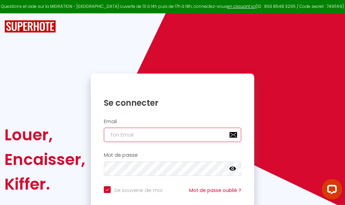
click at [160, 135] on input "email" at bounding box center [172, 135] width 137 height 14
type input "m"
checkbox input "true"
type input "ma"
checkbox input "true"
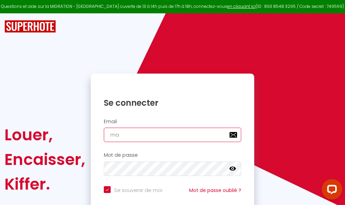
type input "mar"
checkbox input "true"
type input "marc"
checkbox input "true"
type input "marcd"
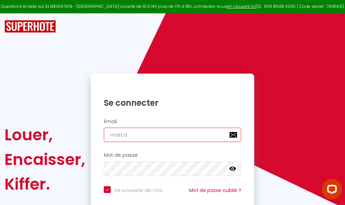
checkbox input "true"
type input "marcdp"
checkbox input "true"
type input "marcdpo"
checkbox input "true"
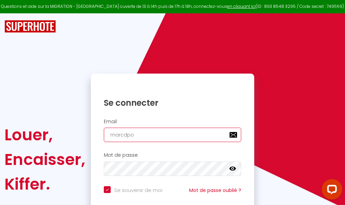
type input "marcdpoz"
checkbox input "true"
type input "marcdpoz."
checkbox input "true"
type input "marcdpoz.l"
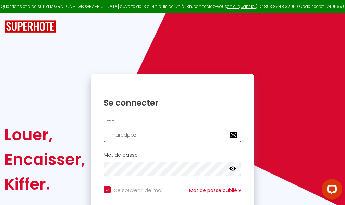
checkbox input "true"
type input "marcdpoz.lo"
checkbox input "true"
type input "marcdpoz.loc"
checkbox input "true"
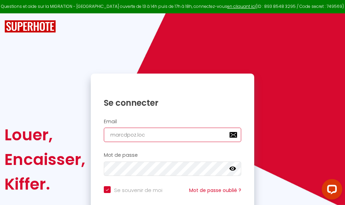
type input "marcdpoz.loca"
checkbox input "true"
type input "marcdpoz.locat"
checkbox input "true"
type input "marcdpoz.locati"
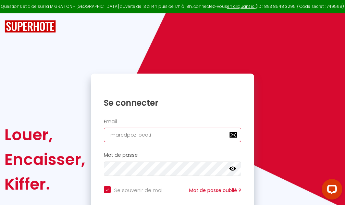
checkbox input "true"
type input "marcdpoz.locatio"
checkbox input "true"
type input "marcdpoz.location"
checkbox input "true"
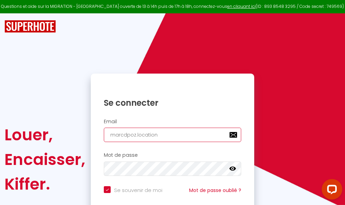
type input "marcdpoz.location@"
checkbox input "true"
type input "marcdpoz.location@g"
checkbox input "true"
type input "marcdpoz.location@gm"
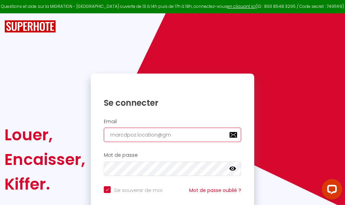
checkbox input "true"
type input "marcdpoz.location@gma"
checkbox input "true"
type input "marcdpoz.location@gmai"
checkbox input "true"
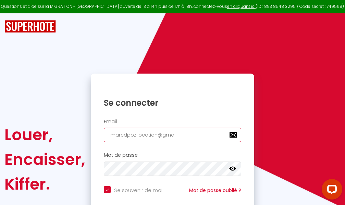
type input "[EMAIL_ADDRESS]"
checkbox input "true"
type input "[EMAIL_ADDRESS]."
checkbox input "true"
type input "marcdpoz.location@gmail.c"
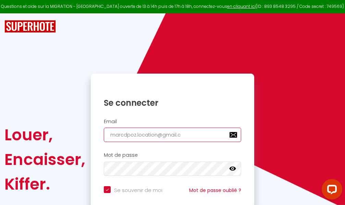
checkbox input "true"
type input "[EMAIL_ADDRESS][DOMAIN_NAME]"
checkbox input "true"
type input "[EMAIL_ADDRESS][DOMAIN_NAME]"
checkbox input "true"
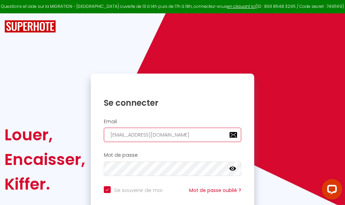
type input "[EMAIL_ADDRESS][DOMAIN_NAME]"
click at [157, 133] on input "email" at bounding box center [172, 135] width 137 height 14
